Goal: Task Accomplishment & Management: Use online tool/utility

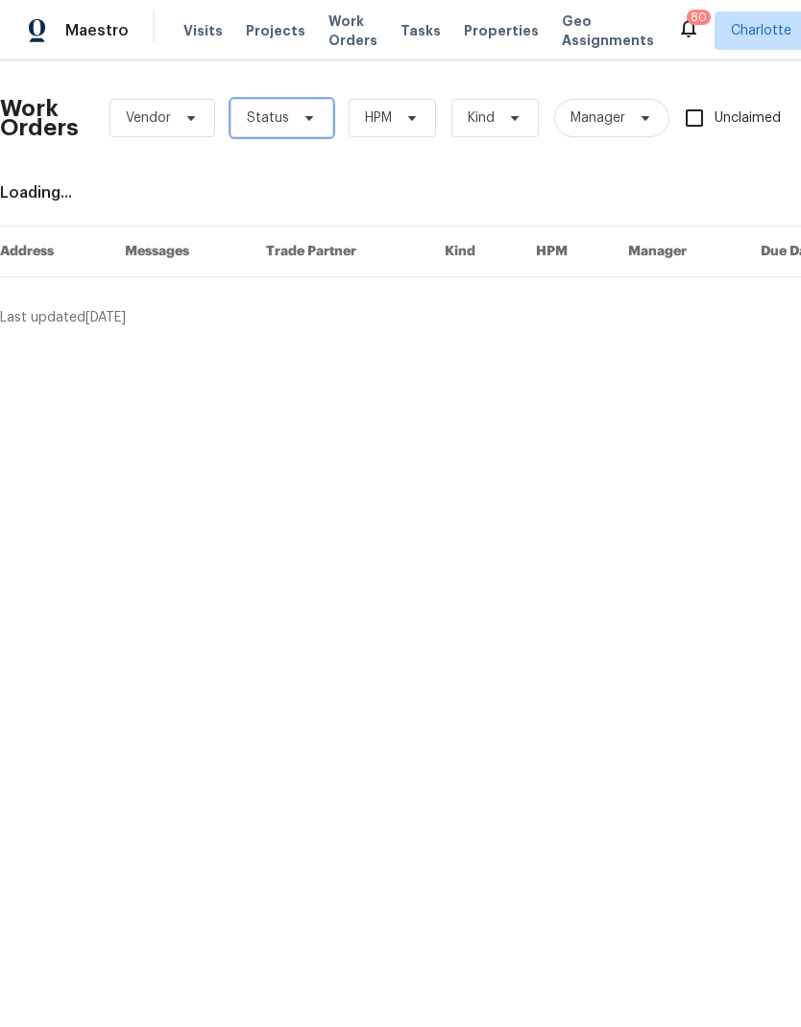
click at [296, 125] on span at bounding box center [306, 117] width 21 height 15
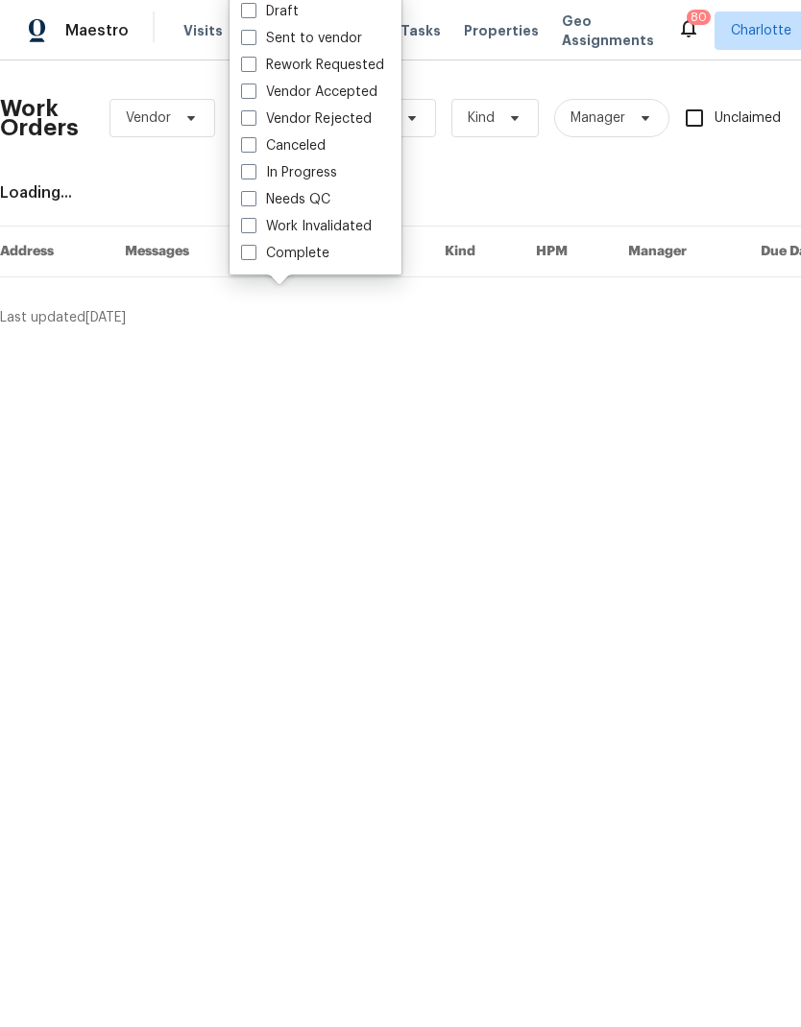
click at [321, 206] on label "Needs QC" at bounding box center [285, 199] width 89 height 19
click at [253, 203] on input "Needs QC" at bounding box center [247, 196] width 12 height 12
checkbox input "true"
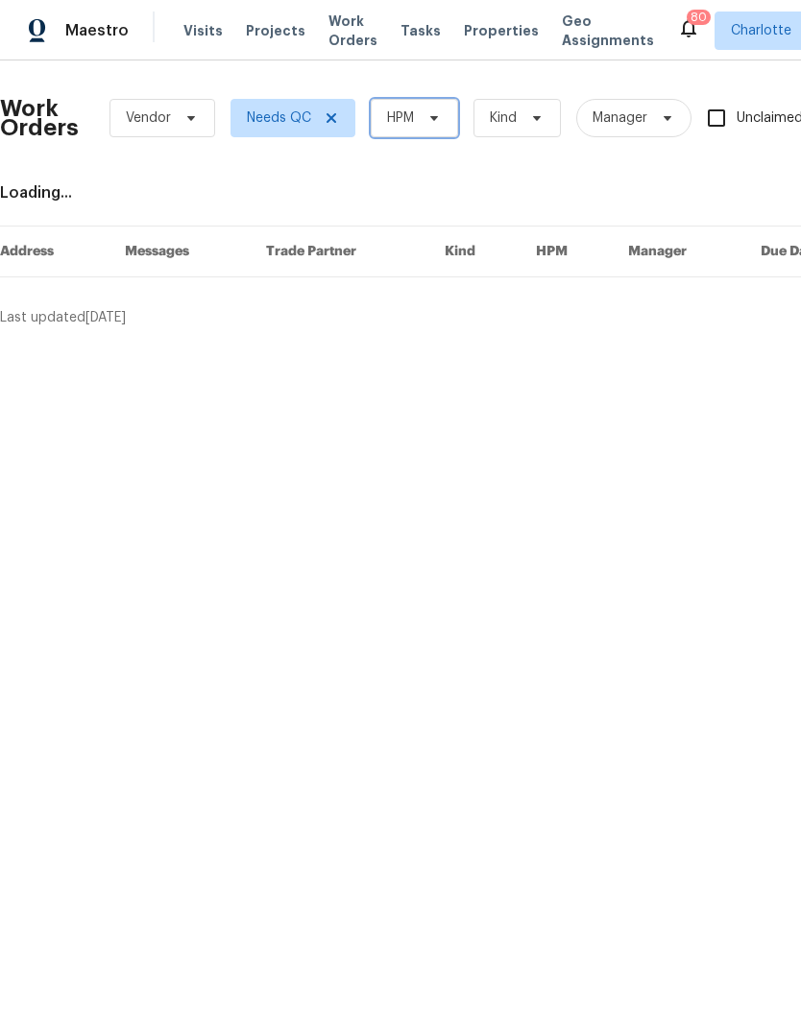
click at [428, 128] on span "HPM" at bounding box center [413, 118] width 87 height 38
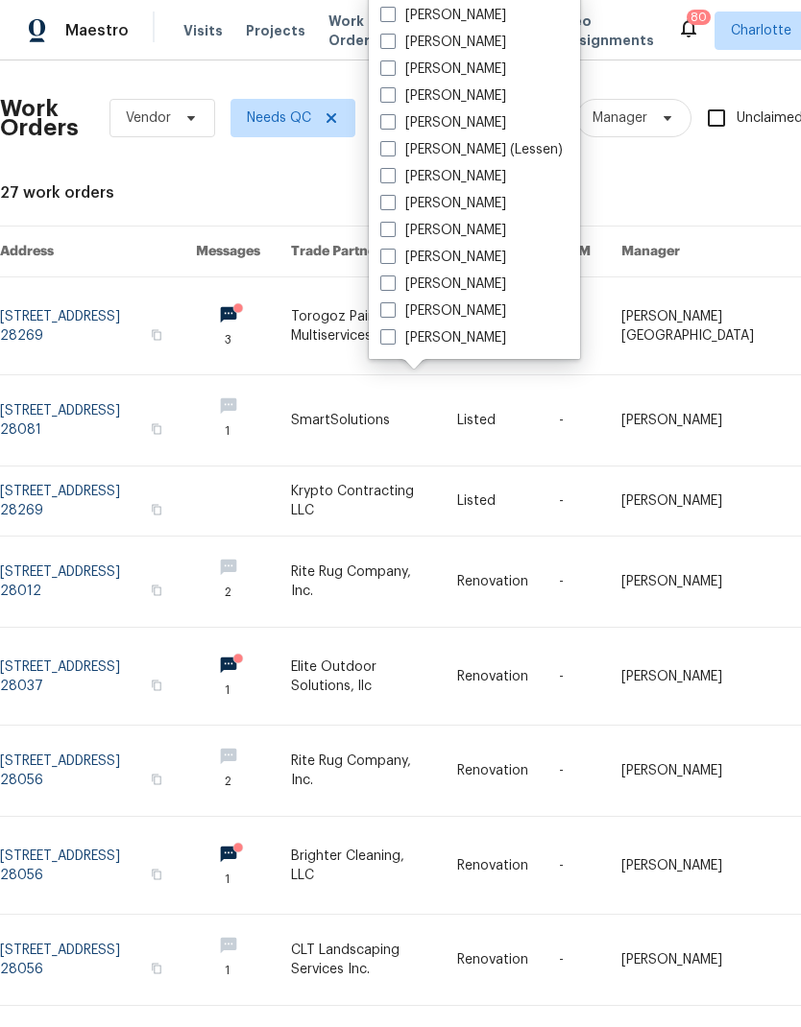
scroll to position [238, 0]
click at [464, 333] on label "[PERSON_NAME]" at bounding box center [443, 337] width 126 height 19
click at [393, 333] on input "[PERSON_NAME]" at bounding box center [386, 334] width 12 height 12
checkbox input "true"
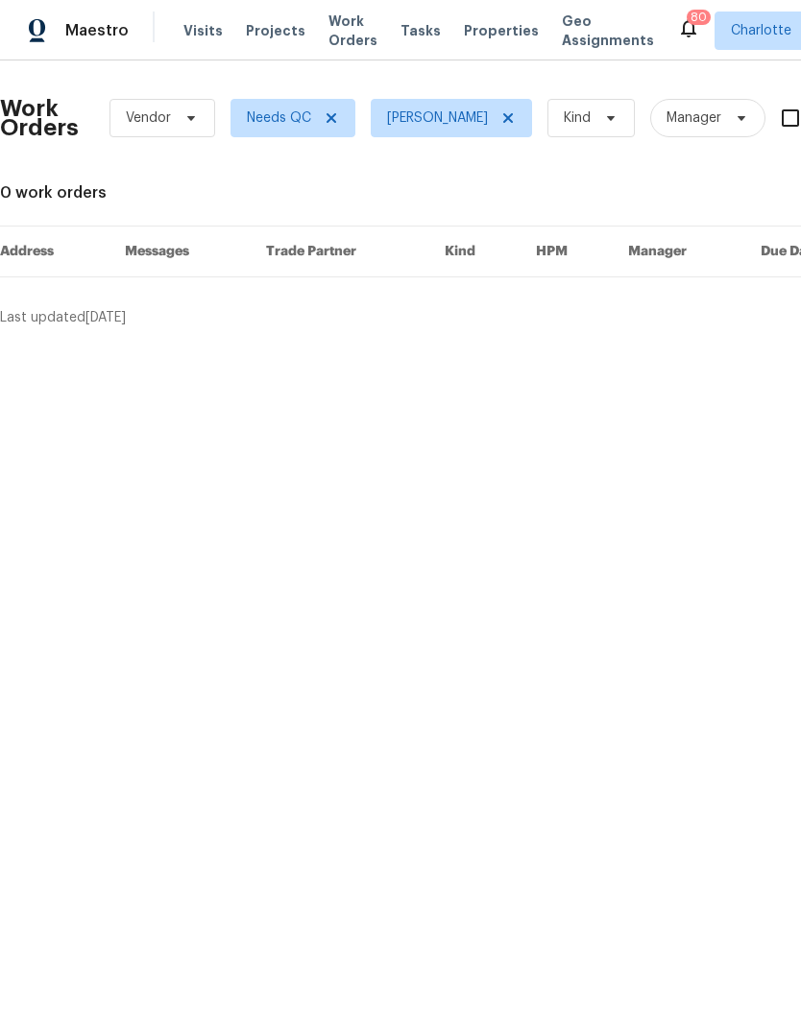
click at [66, 19] on div "Maestro" at bounding box center [64, 31] width 129 height 38
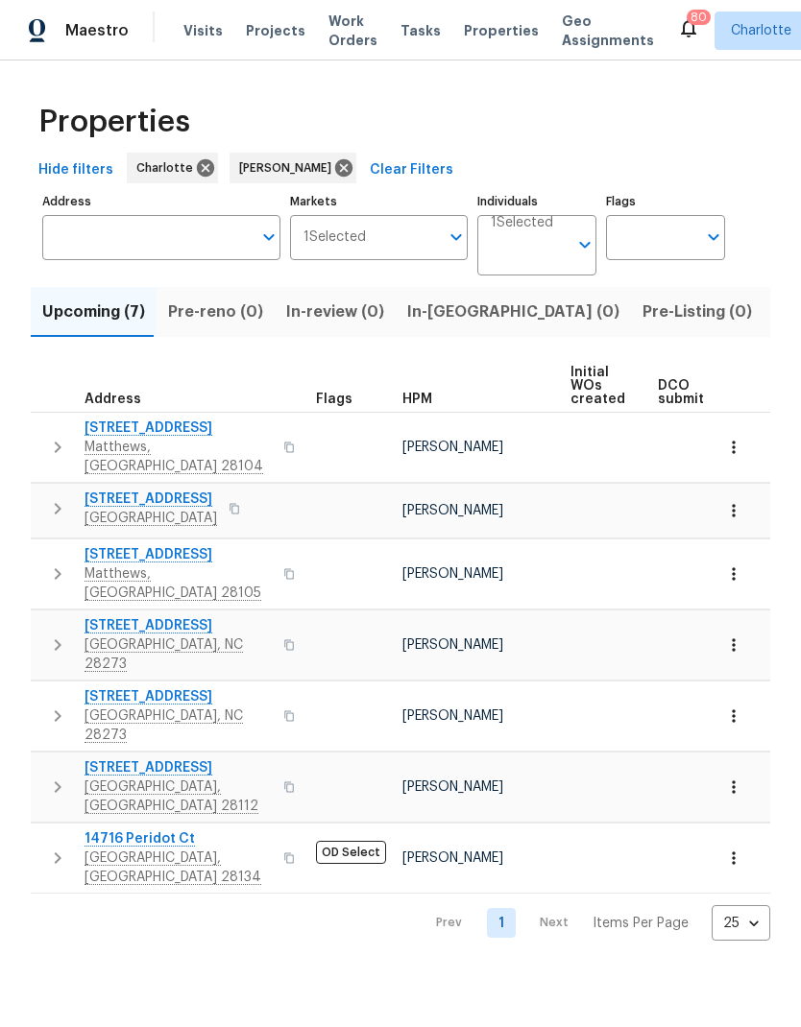
click at [353, 312] on span "In-review (0)" at bounding box center [335, 312] width 98 height 27
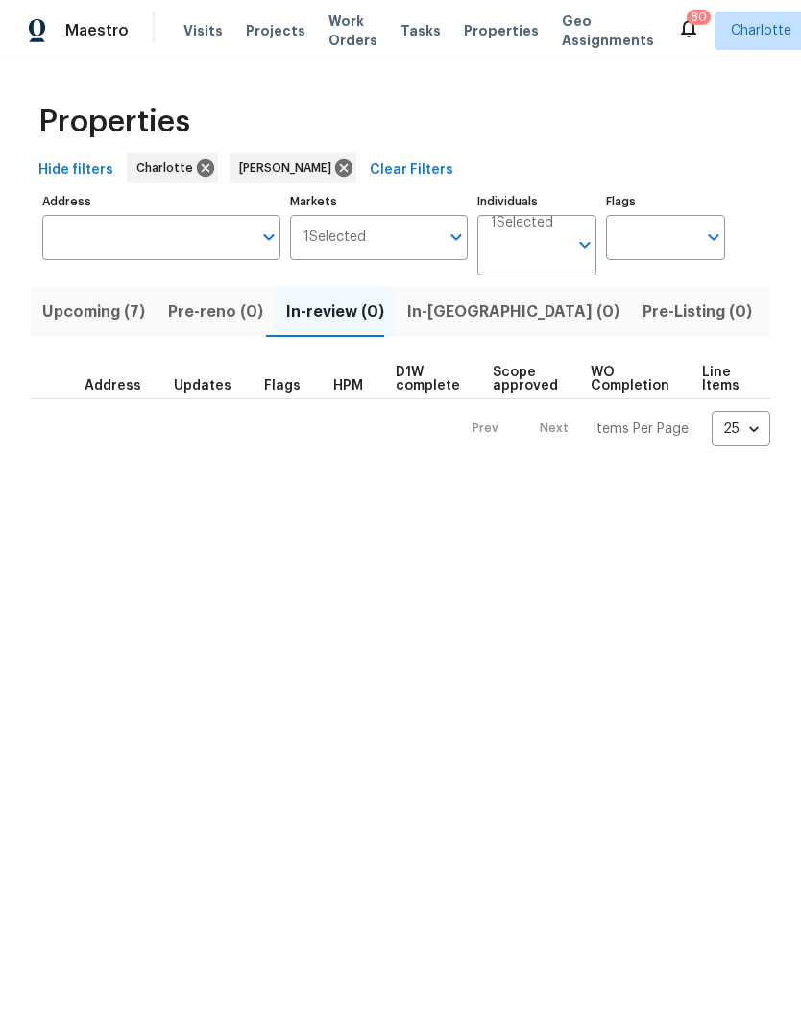
click at [78, 305] on span "Upcoming (7)" at bounding box center [93, 312] width 103 height 27
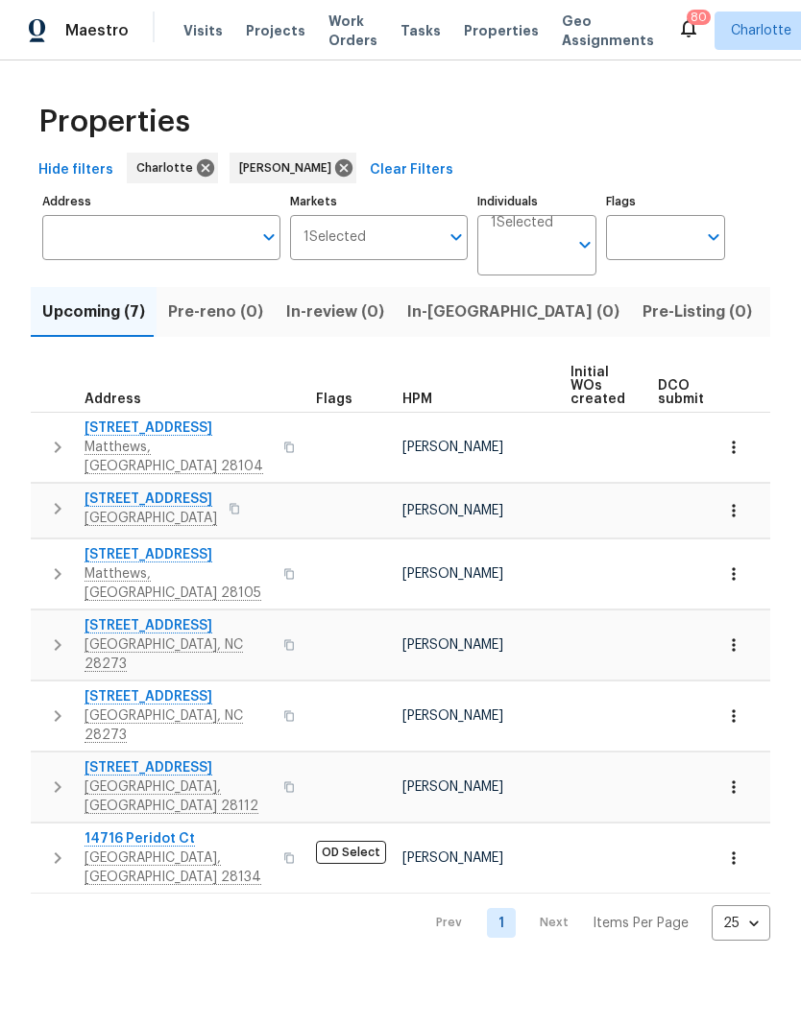
click at [425, 307] on span "In-reno (0)" at bounding box center [513, 312] width 212 height 27
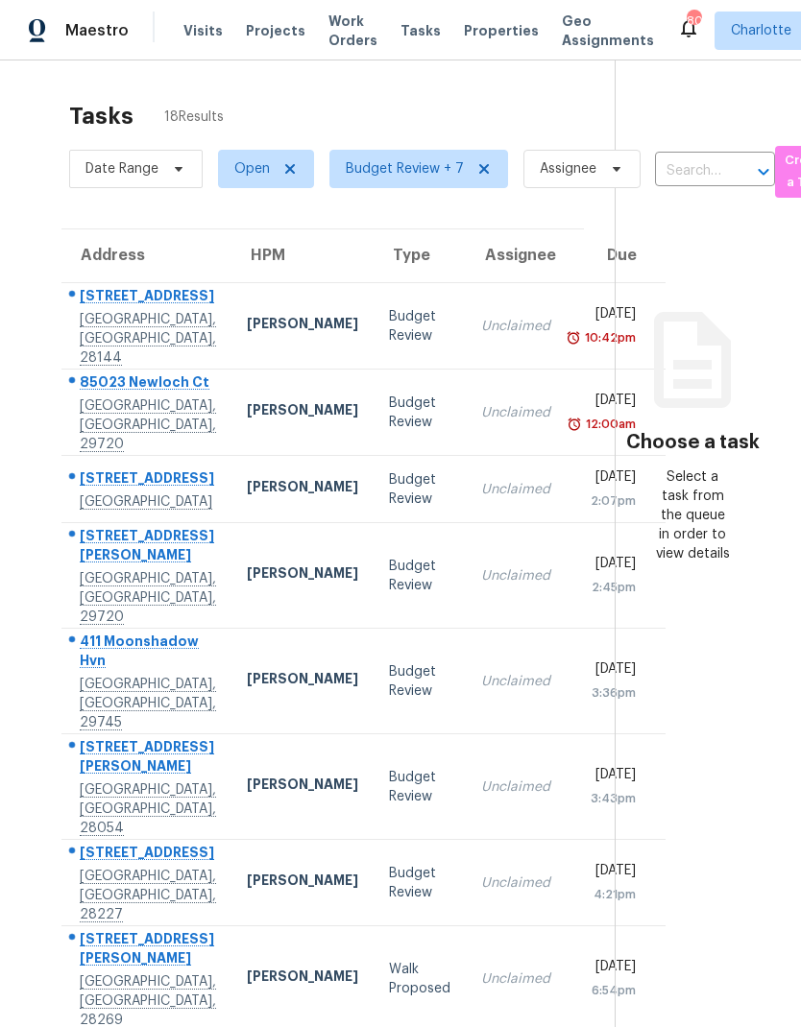
scroll to position [0, 11]
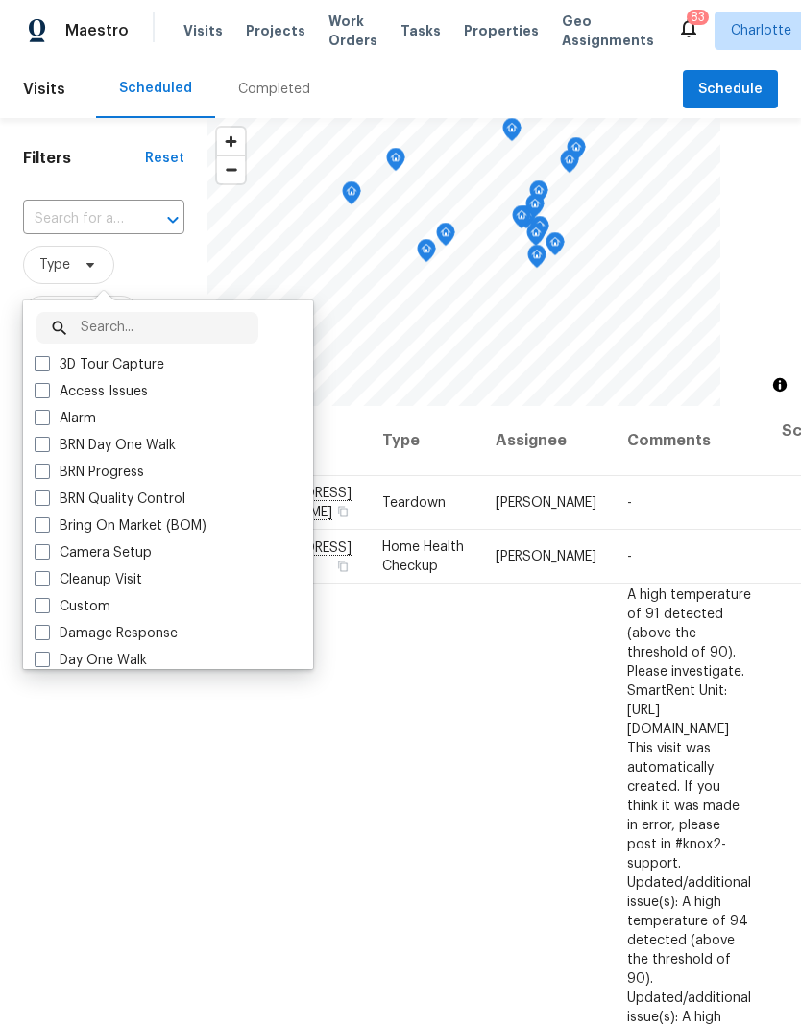
click at [146, 848] on div "Filters Reset ​ Type Assignee Scheduled Date" at bounding box center [103, 673] width 207 height 1110
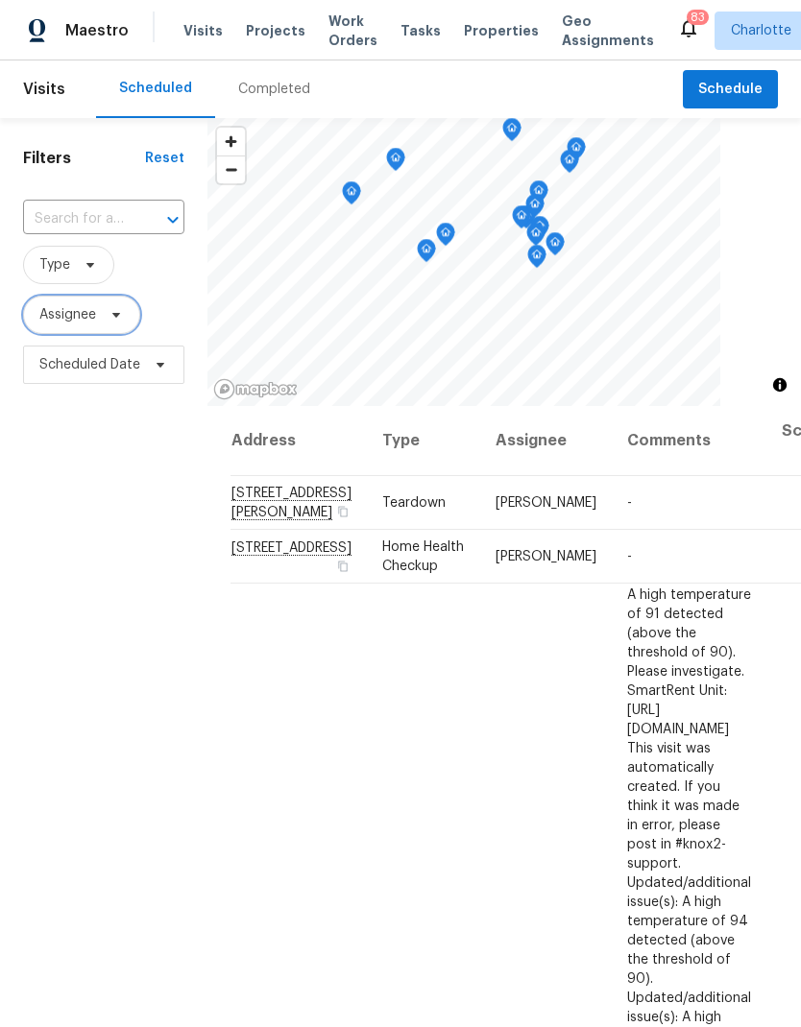
click at [119, 317] on icon at bounding box center [116, 315] width 8 height 5
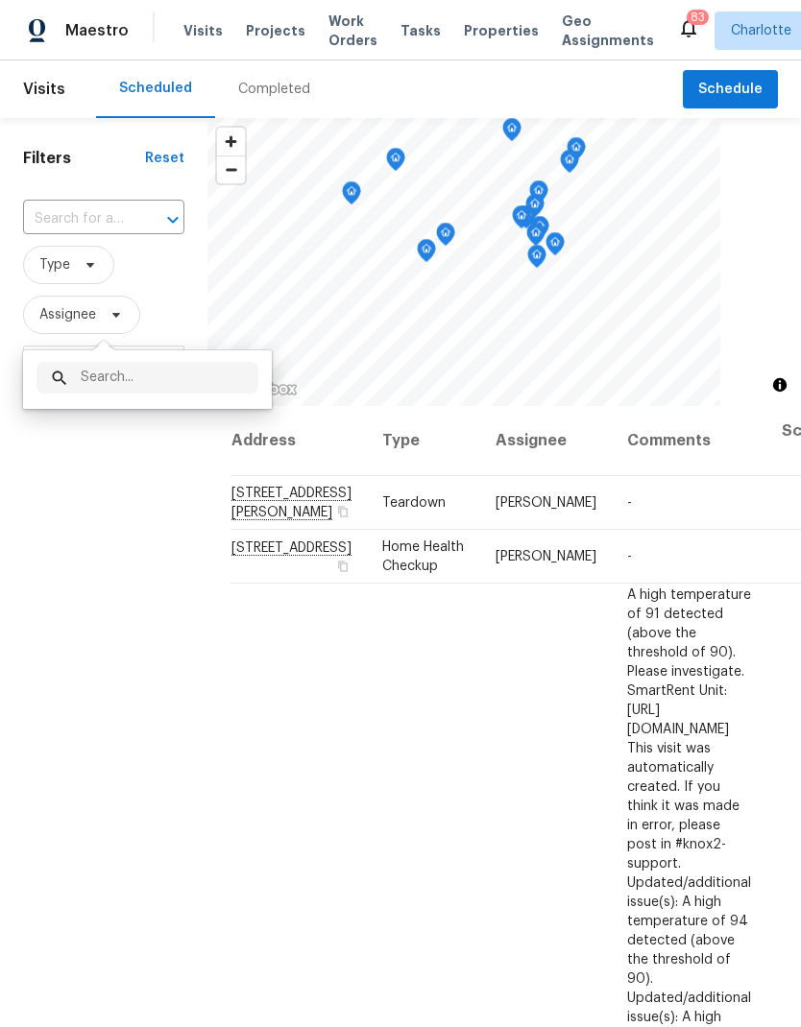
click at [101, 538] on div "Filters Reset ​ Type Assignee Scheduled Date" at bounding box center [103, 673] width 207 height 1110
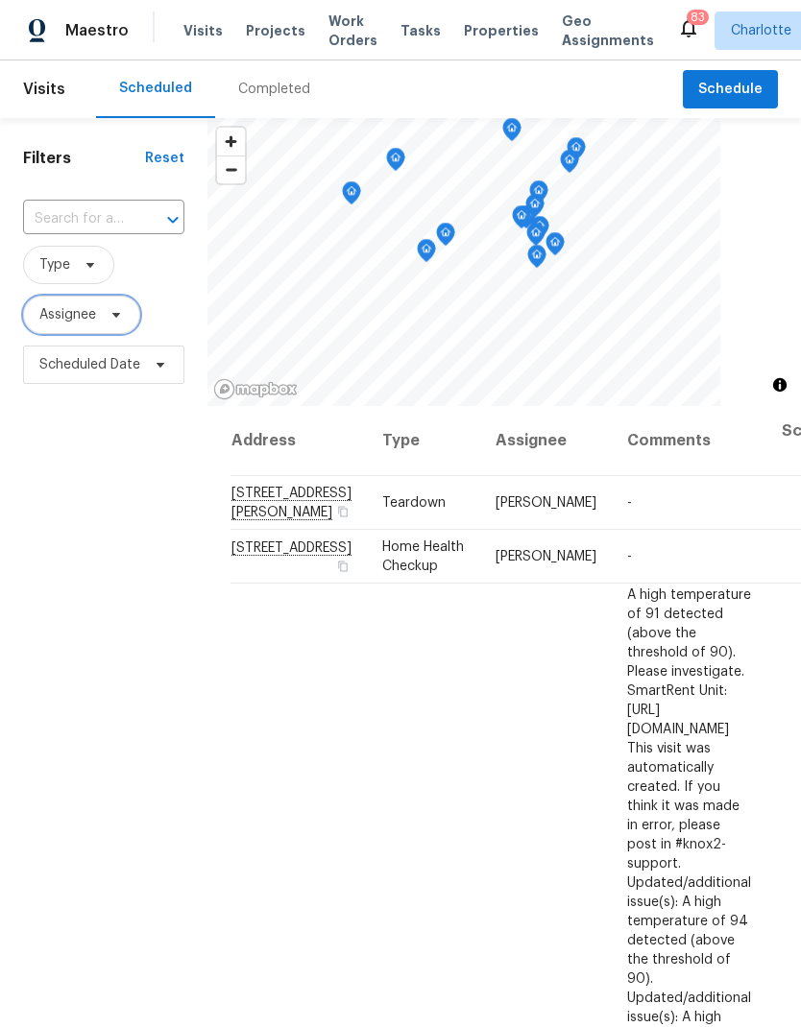
click at [70, 304] on span "Assignee" at bounding box center [81, 315] width 117 height 38
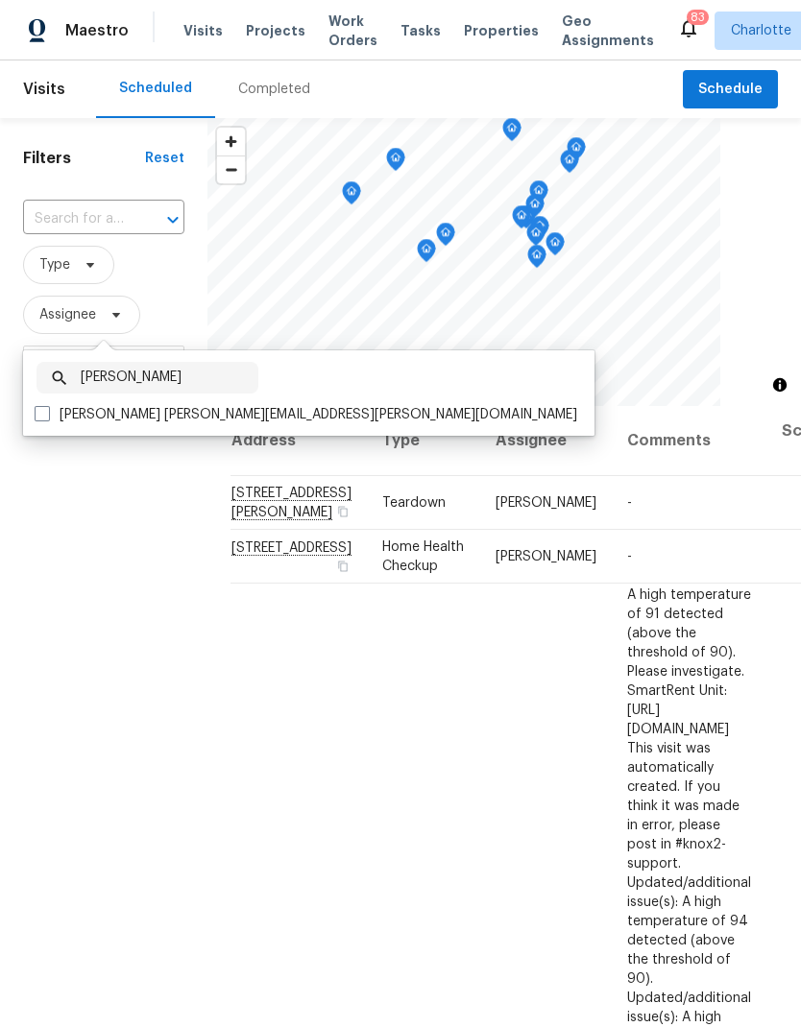
type input "Jason bouque"
click at [50, 418] on label "Jason Bouque jason.bouque@opendoor.com" at bounding box center [306, 414] width 542 height 19
click at [47, 418] on input "Jason Bouque jason.bouque@opendoor.com" at bounding box center [41, 411] width 12 height 12
checkbox input "true"
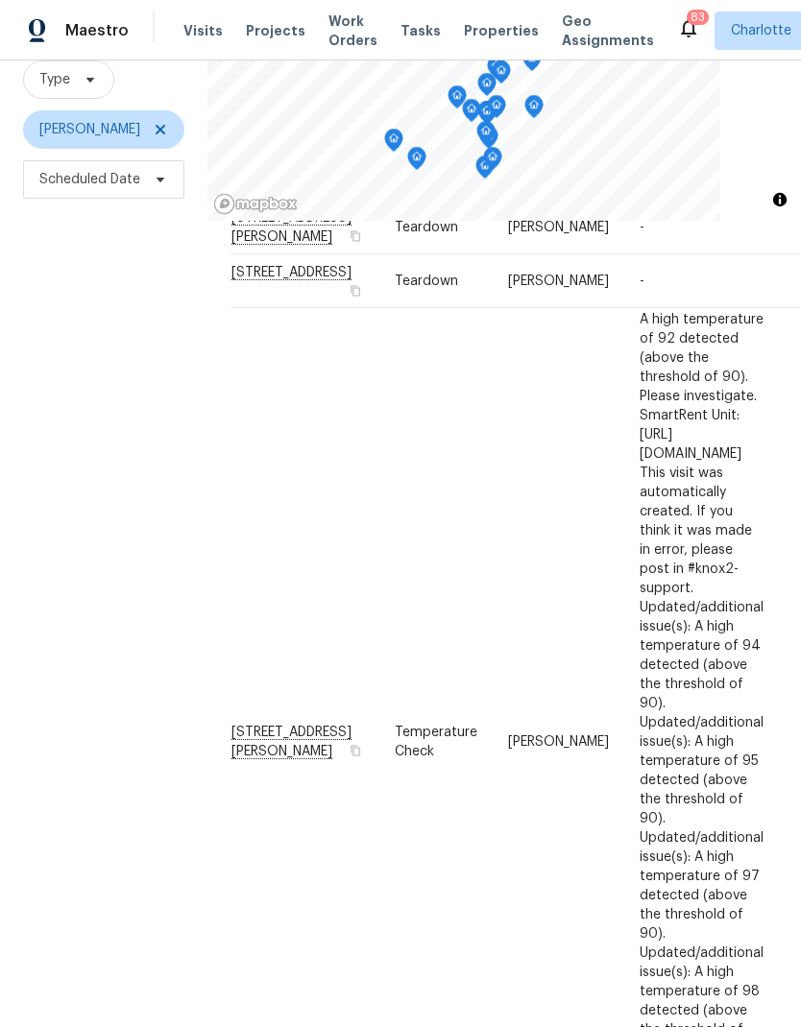
scroll to position [143, 0]
click at [639, 431] on span "A high temperature of 92 detected (above the threshold of 90). Please investiga…" at bounding box center [701, 742] width 124 height 858
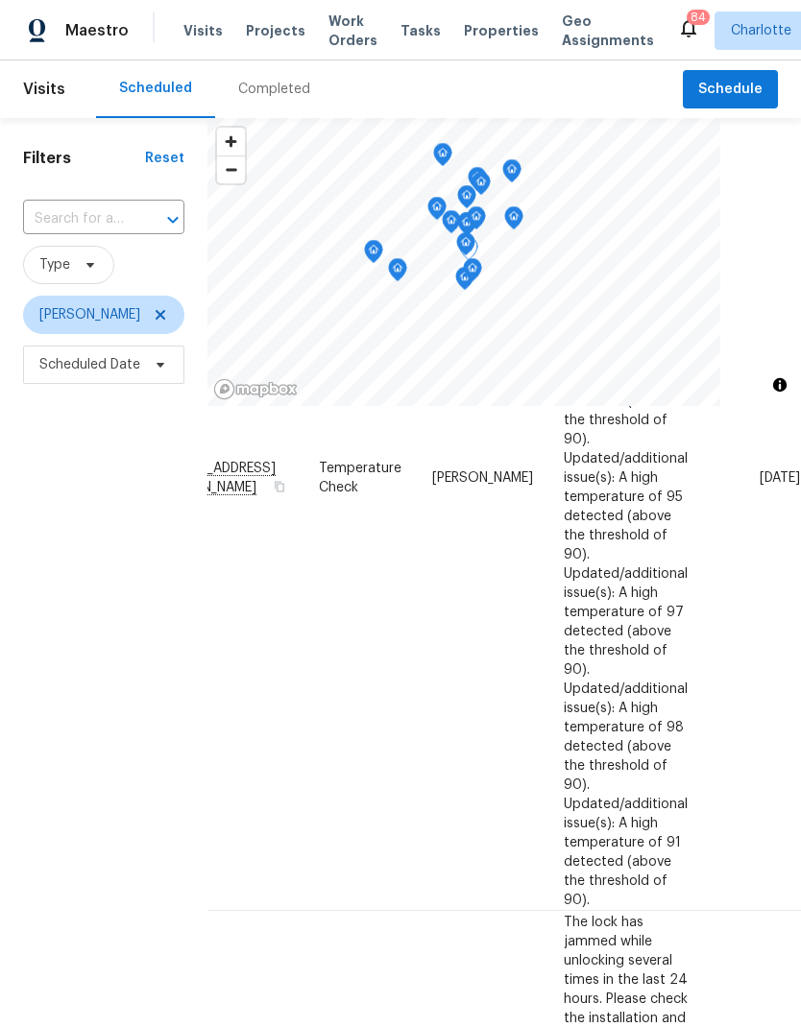
scroll to position [593, 149]
click at [0, 0] on icon at bounding box center [0, 0] width 0 height 0
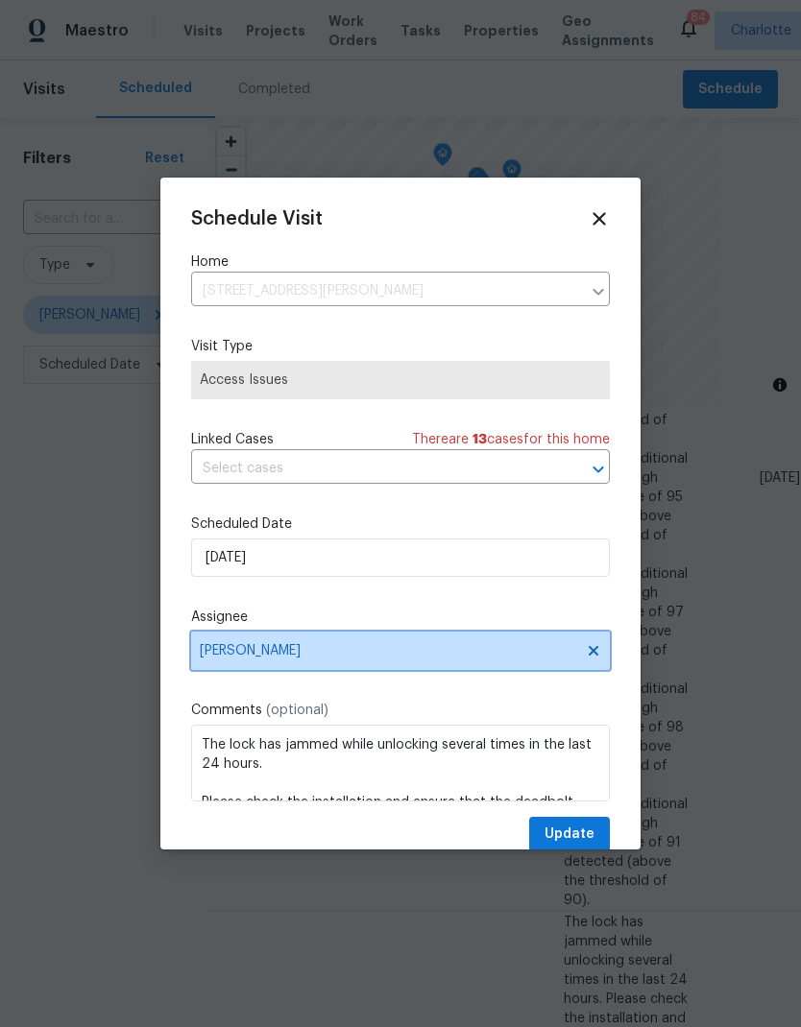
click at [582, 664] on span "[PERSON_NAME]" at bounding box center [400, 651] width 418 height 38
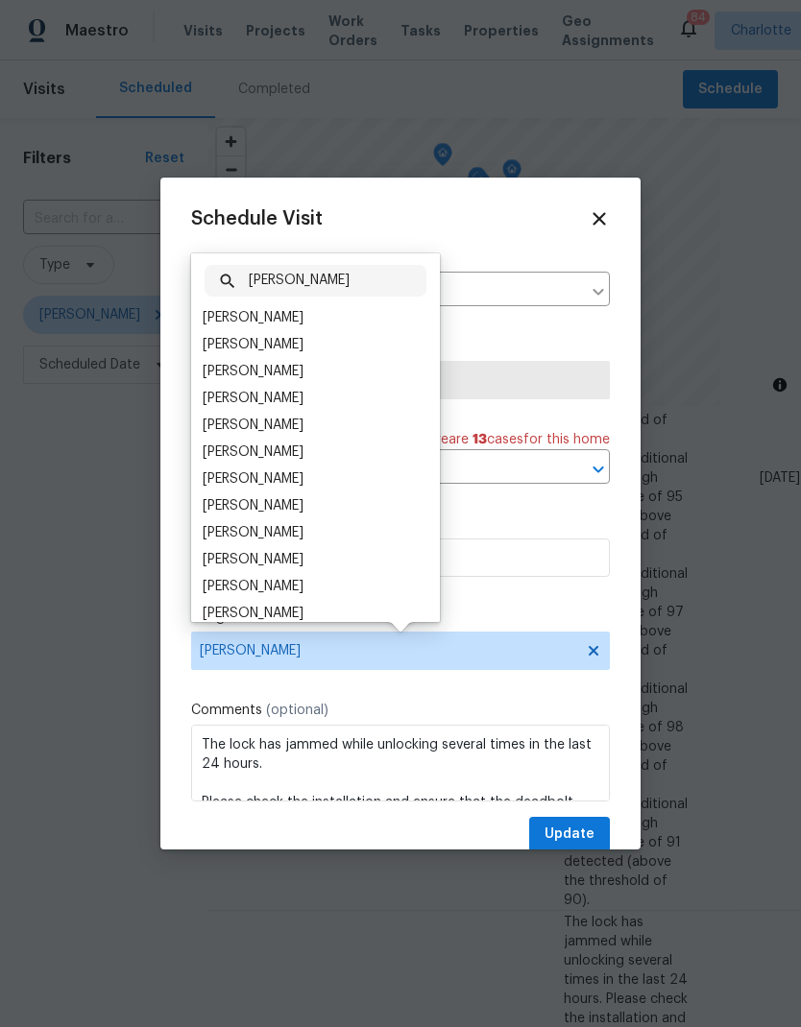
type input "[PERSON_NAME]"
click at [270, 458] on div "[PERSON_NAME]" at bounding box center [253, 451] width 101 height 19
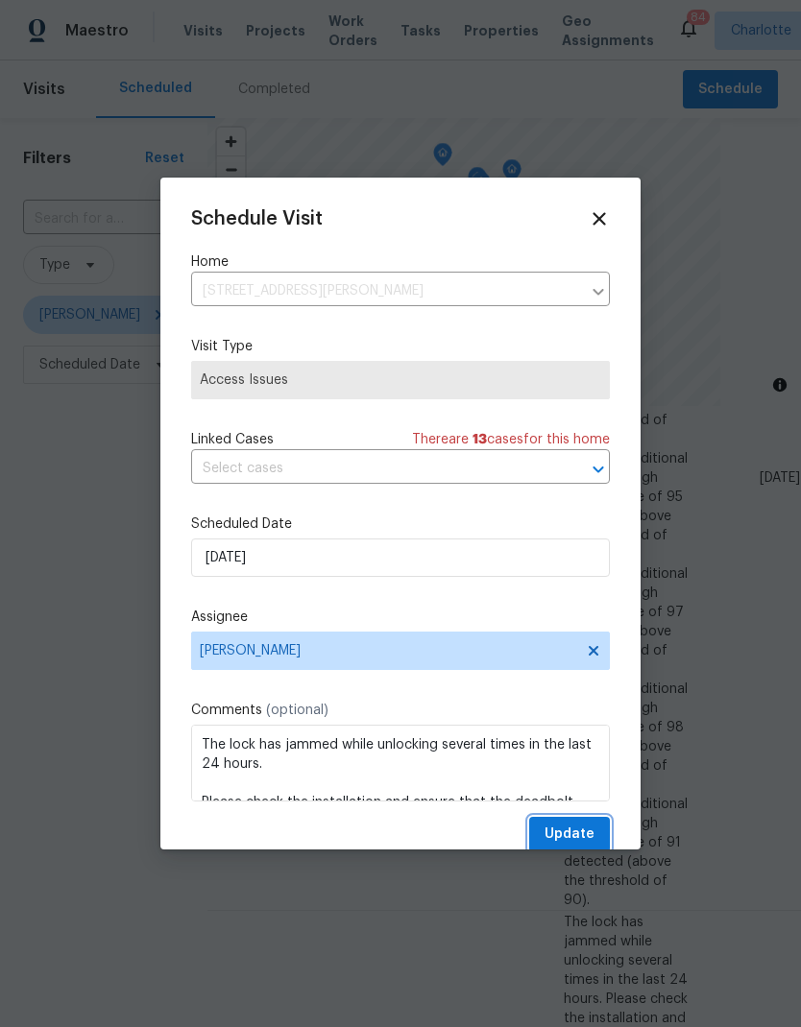
click at [583, 836] on span "Update" at bounding box center [569, 835] width 50 height 24
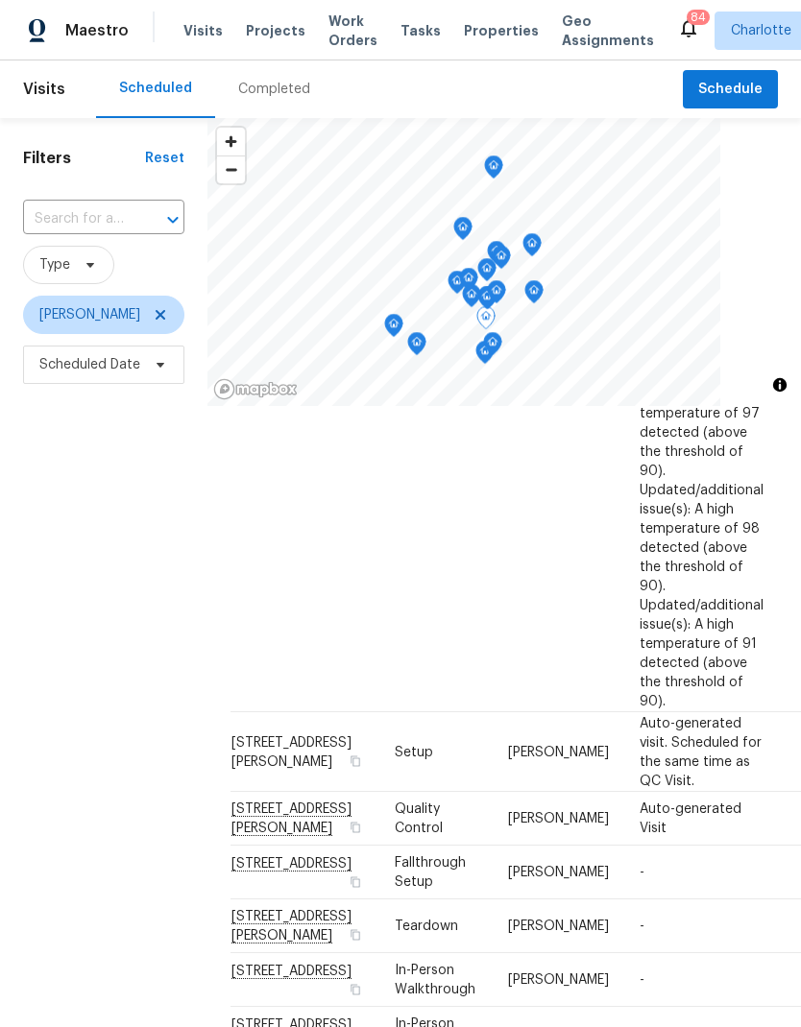
scroll to position [792, 0]
click at [725, 846] on td "-" at bounding box center [701, 873] width 155 height 54
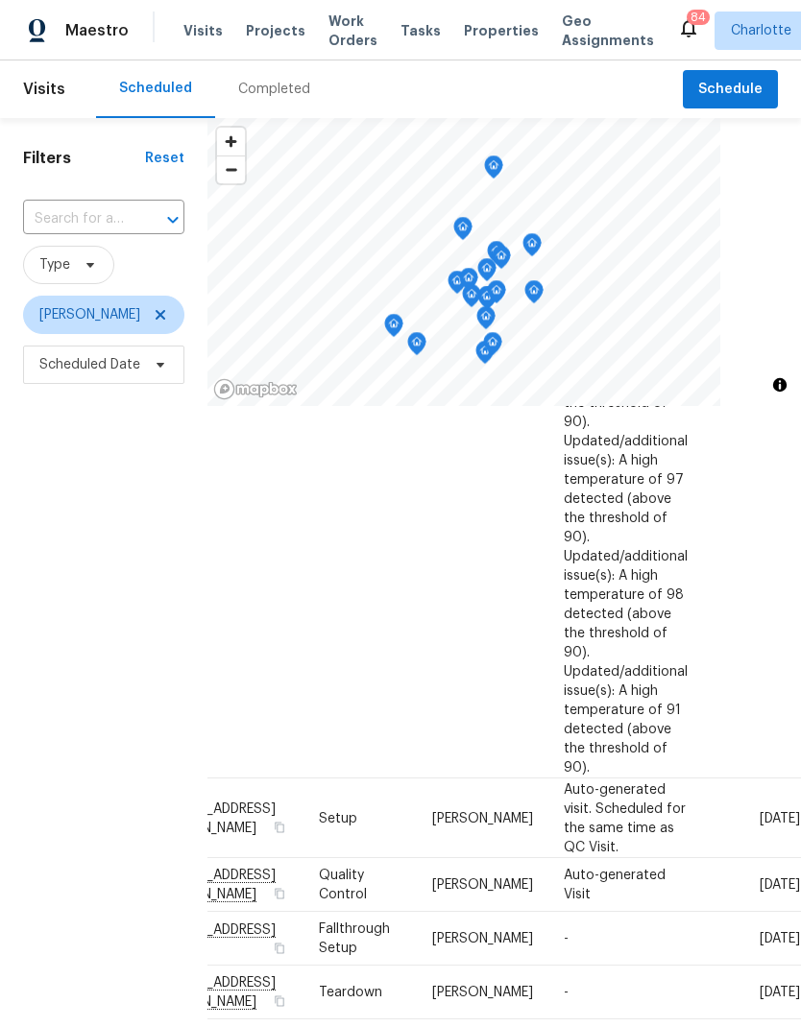
scroll to position [722, 149]
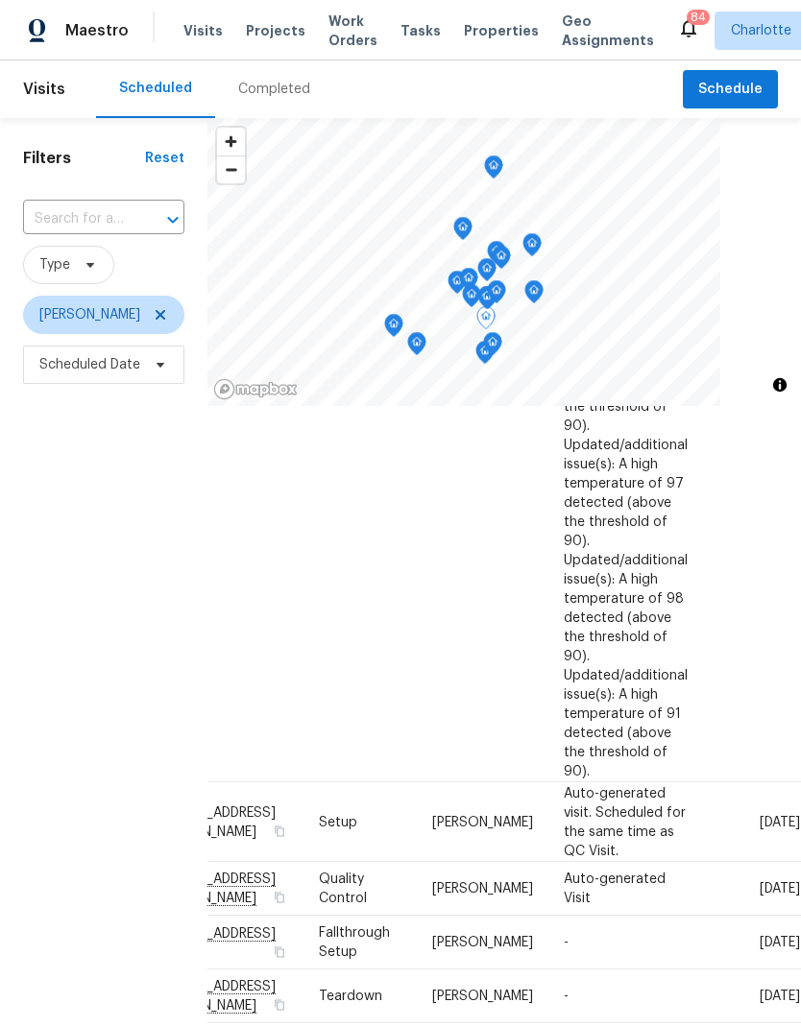
click at [0, 0] on icon at bounding box center [0, 0] width 0 height 0
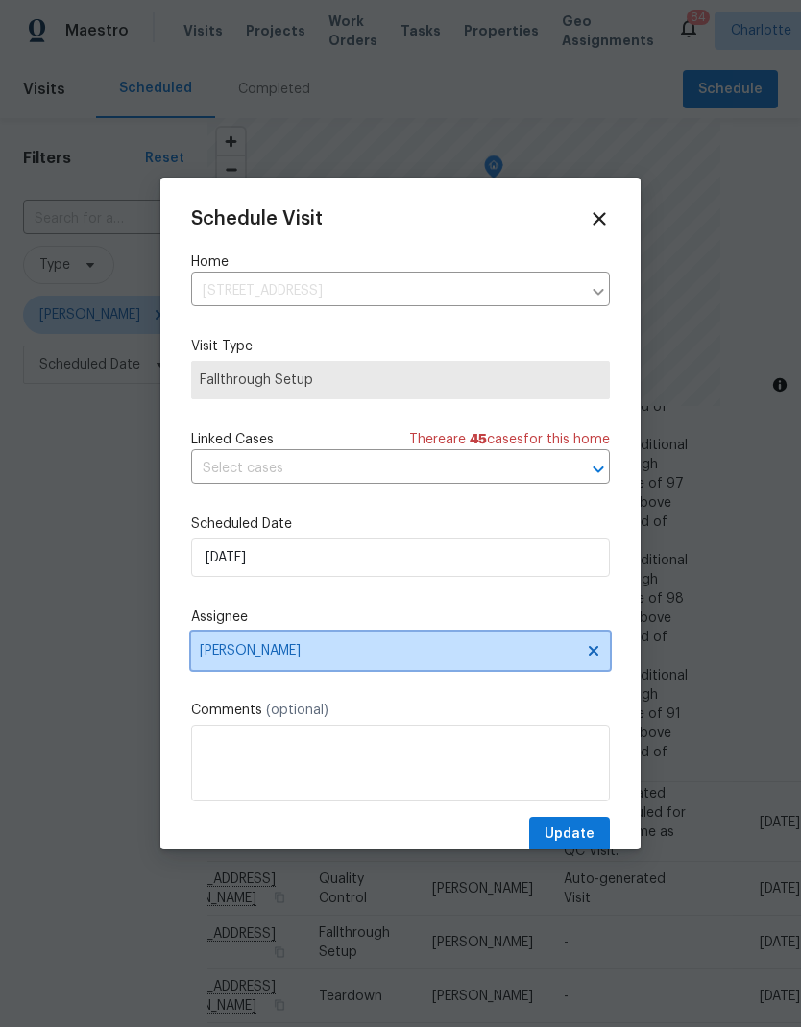
click at [595, 656] on icon at bounding box center [593, 651] width 10 height 10
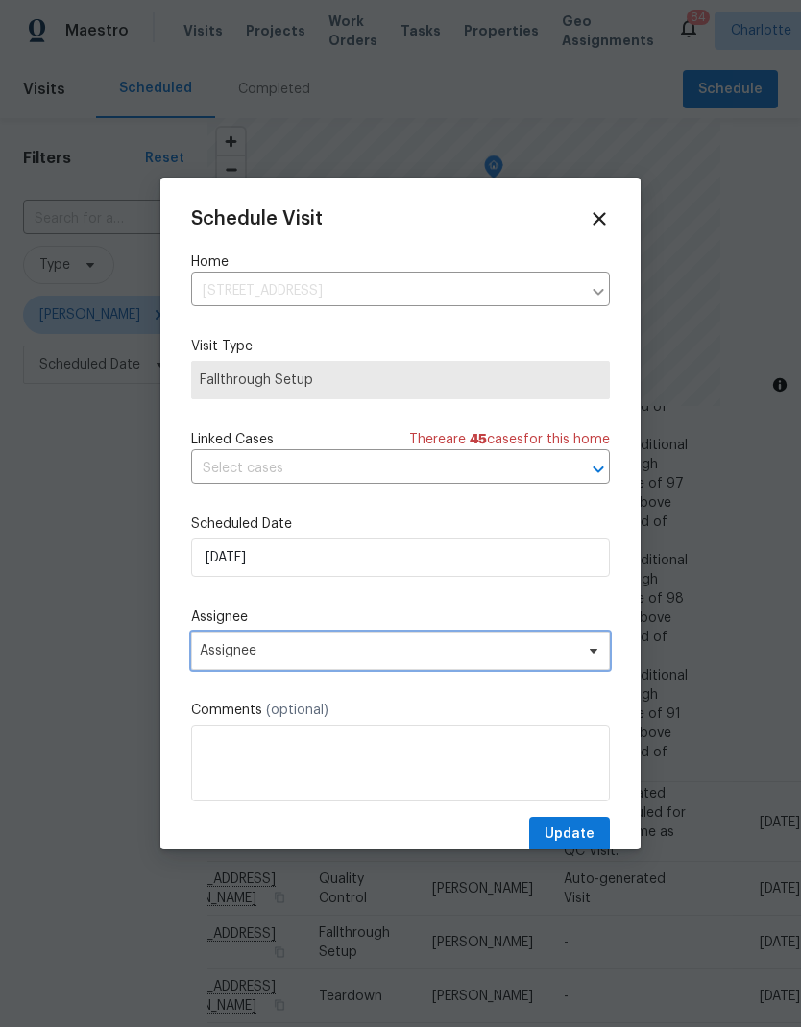
click at [594, 658] on icon at bounding box center [592, 650] width 15 height 15
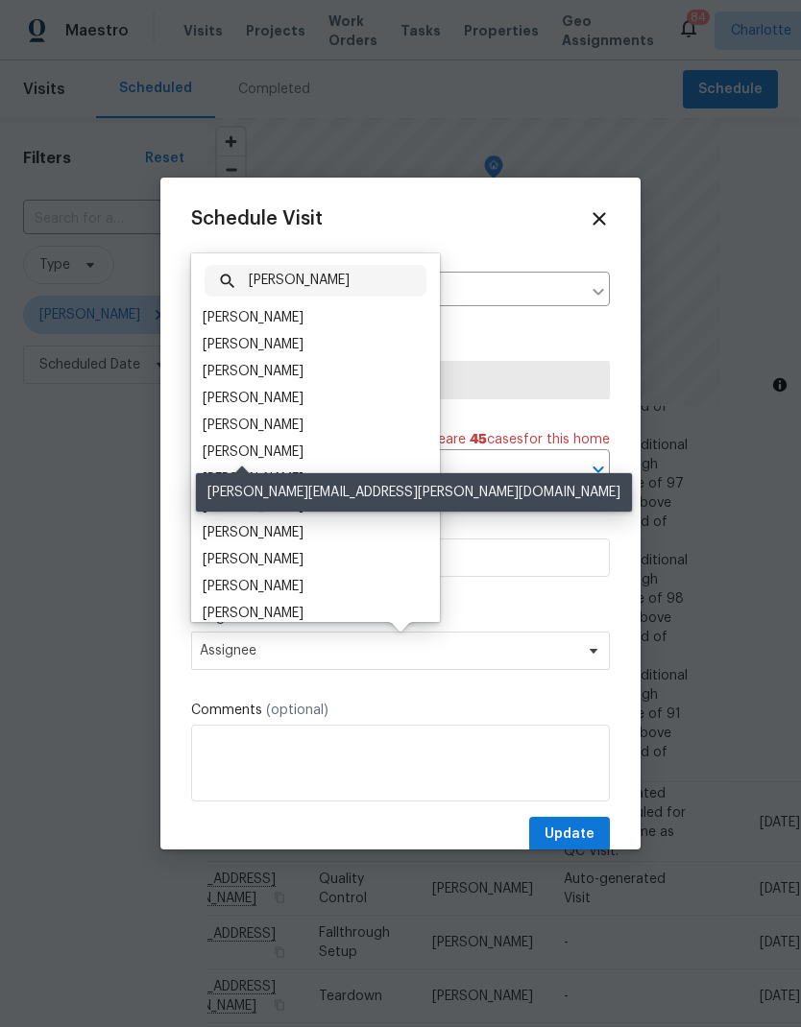
type input "[PERSON_NAME]"
click at [259, 454] on div "[PERSON_NAME]" at bounding box center [253, 451] width 101 height 19
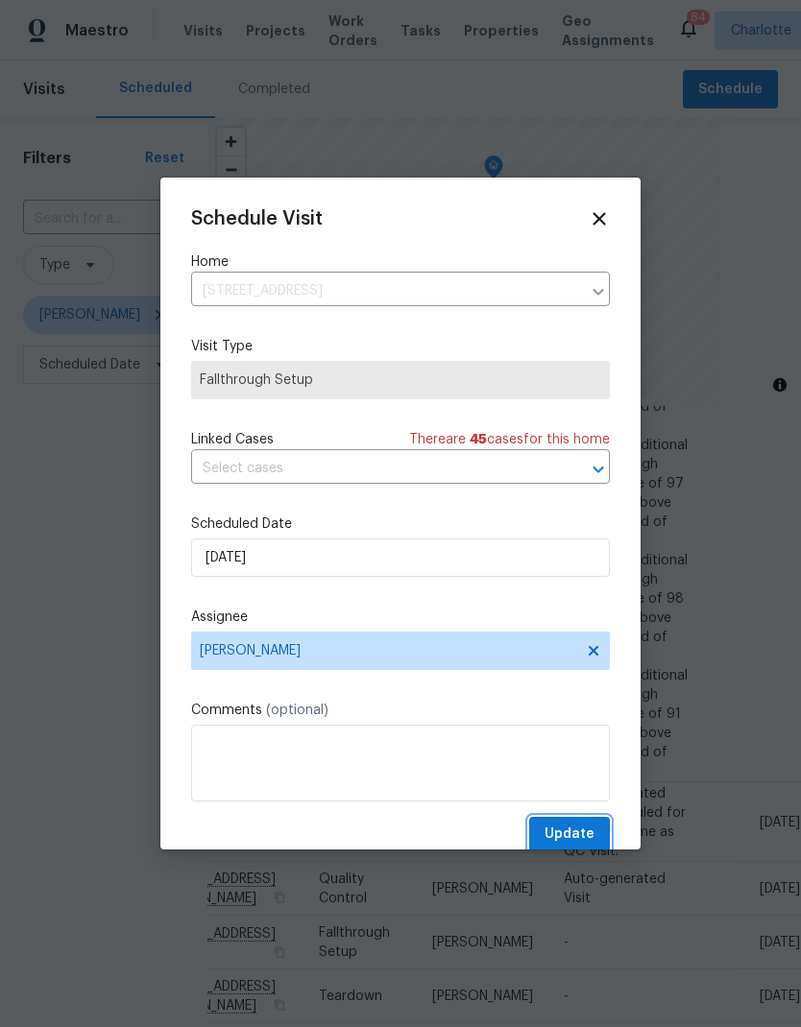
click at [588, 827] on span "Update" at bounding box center [569, 835] width 50 height 24
